Goal: Task Accomplishment & Management: Manage account settings

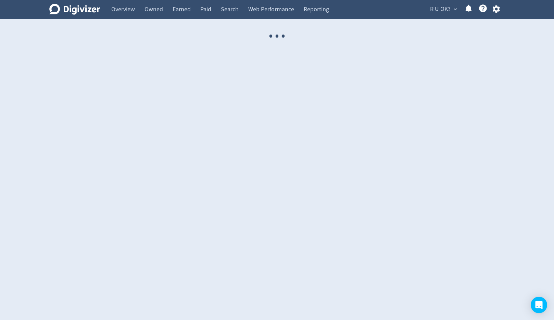
select select "USER"
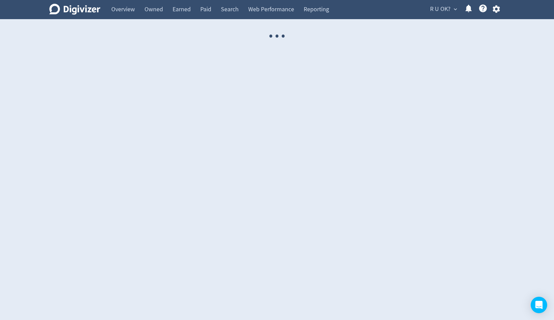
select select "USER"
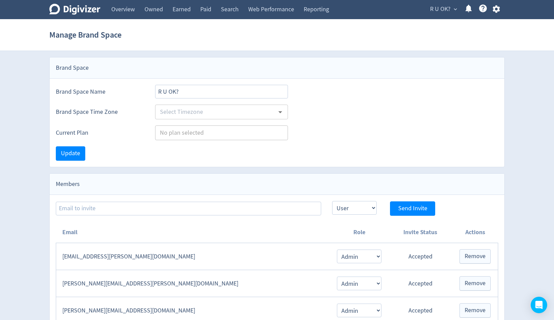
type input "Australia/Sydney"
type input "Brands"
click at [433, 15] on div "R U OK? expand_more 5 Help Center - Searchable support on using Digivizer" at bounding box center [463, 9] width 82 height 19
click at [434, 11] on span "R U OK?" at bounding box center [440, 9] width 21 height 11
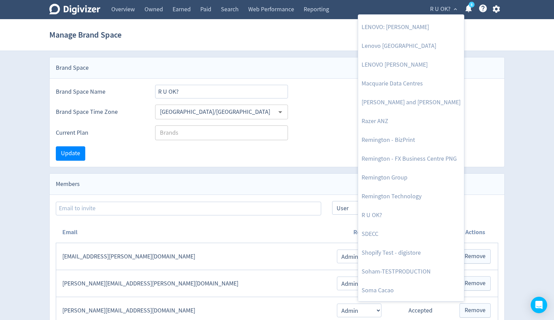
scroll to position [714, 0]
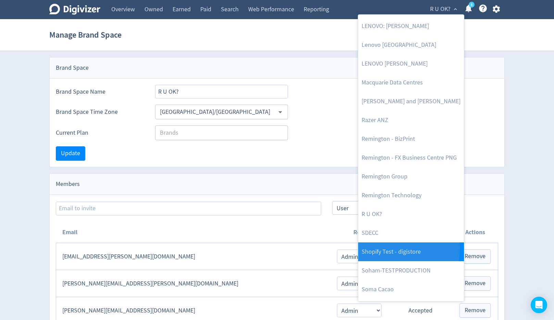
click at [377, 248] on link "Shopify Test - digistore" at bounding box center [411, 252] width 106 height 19
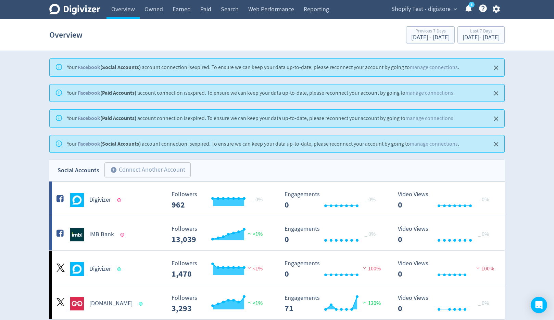
click at [495, 66] on icon "Close" at bounding box center [496, 68] width 4 height 4
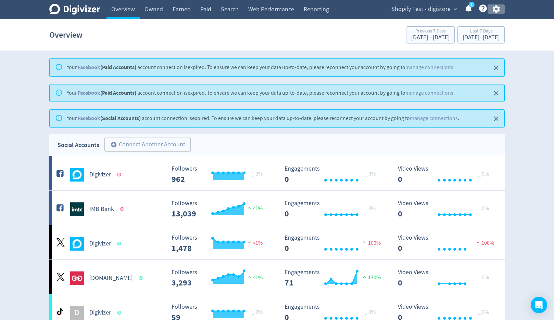
click at [496, 11] on icon "button" at bounding box center [495, 9] width 7 height 8
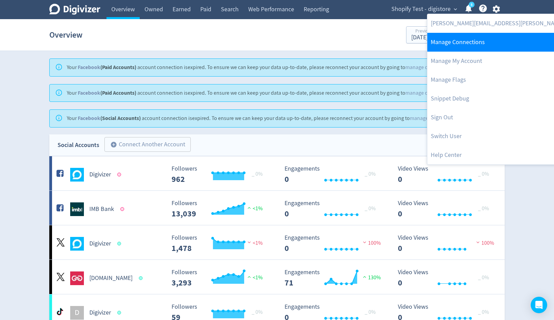
click at [484, 36] on link "Manage Connections" at bounding box center [518, 42] width 183 height 19
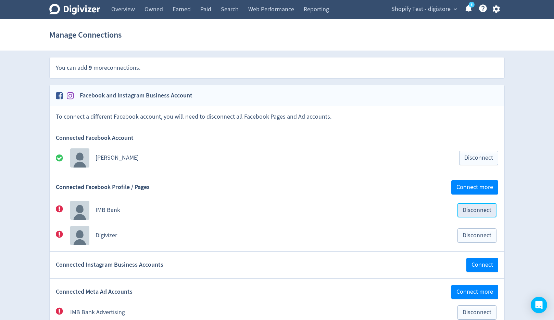
click at [475, 209] on span "Disconnect" at bounding box center [476, 210] width 29 height 6
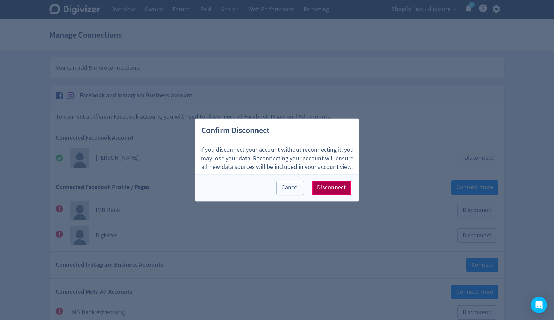
click at [341, 185] on span "Disconnect" at bounding box center [331, 188] width 29 height 6
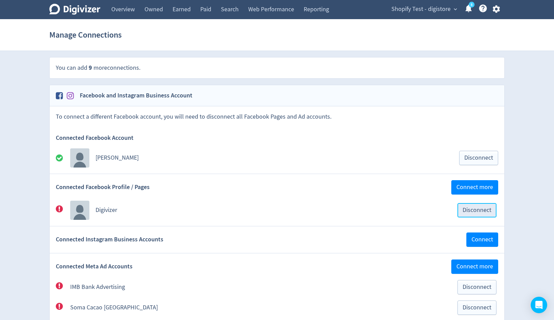
click at [463, 210] on span "Disconnect" at bounding box center [476, 210] width 29 height 6
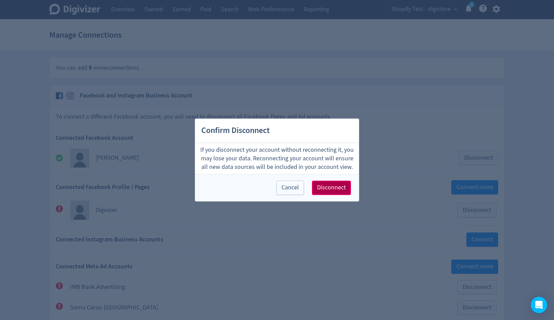
click at [345, 191] on span "Disconnect" at bounding box center [331, 188] width 29 height 6
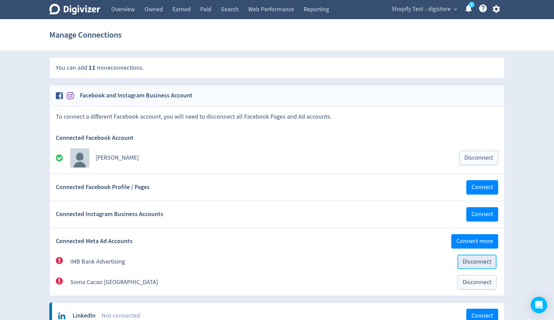
click at [471, 257] on button "Disconnect" at bounding box center [476, 262] width 39 height 14
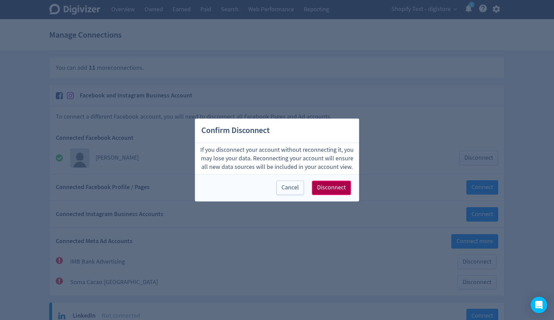
click at [338, 191] on span "Disconnect" at bounding box center [331, 188] width 29 height 6
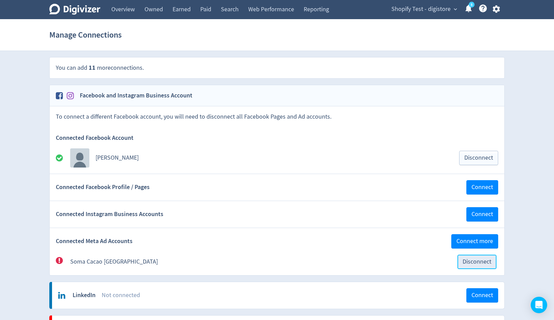
click at [466, 265] on span "Disconnect" at bounding box center [476, 262] width 29 height 6
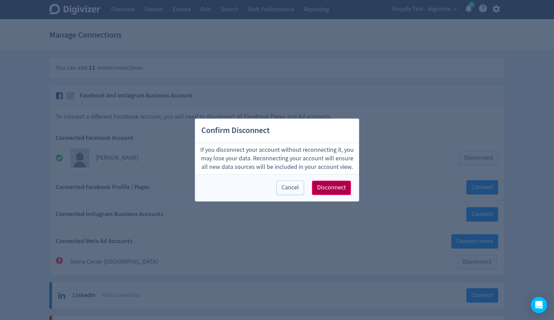
click at [335, 190] on span "Disconnect" at bounding box center [331, 188] width 29 height 6
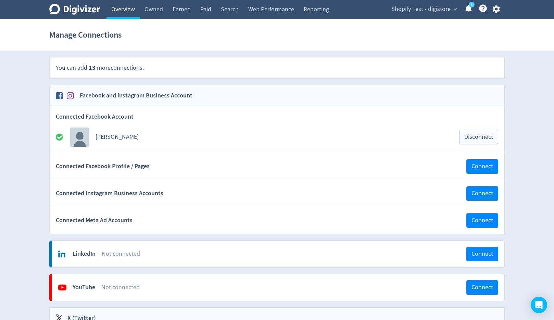
click at [132, 11] on link "Overview" at bounding box center [122, 9] width 33 height 19
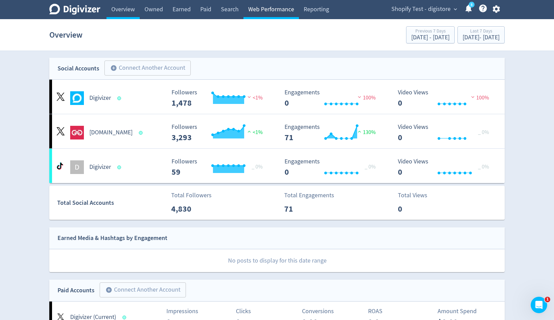
click at [270, 13] on link "Web Performance" at bounding box center [270, 9] width 55 height 19
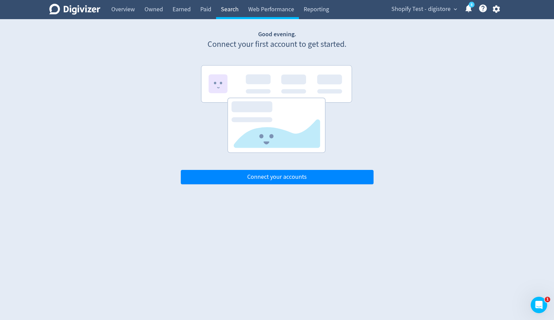
click at [225, 16] on link "Search" at bounding box center [229, 9] width 27 height 19
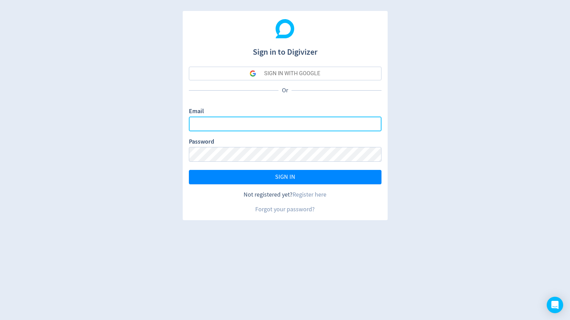
type input "[PERSON_NAME][EMAIL_ADDRESS][PERSON_NAME][DOMAIN_NAME]"
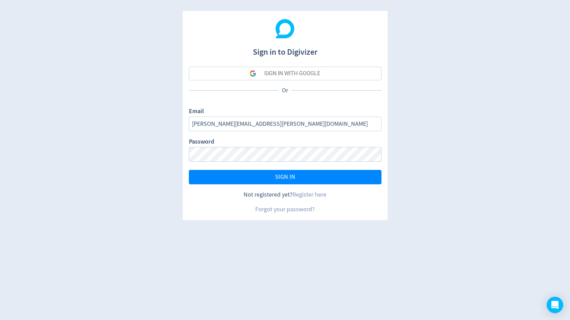
click at [297, 71] on div "SIGN IN WITH GOOGLE" at bounding box center [292, 74] width 56 height 14
